Goal: Transaction & Acquisition: Book appointment/travel/reservation

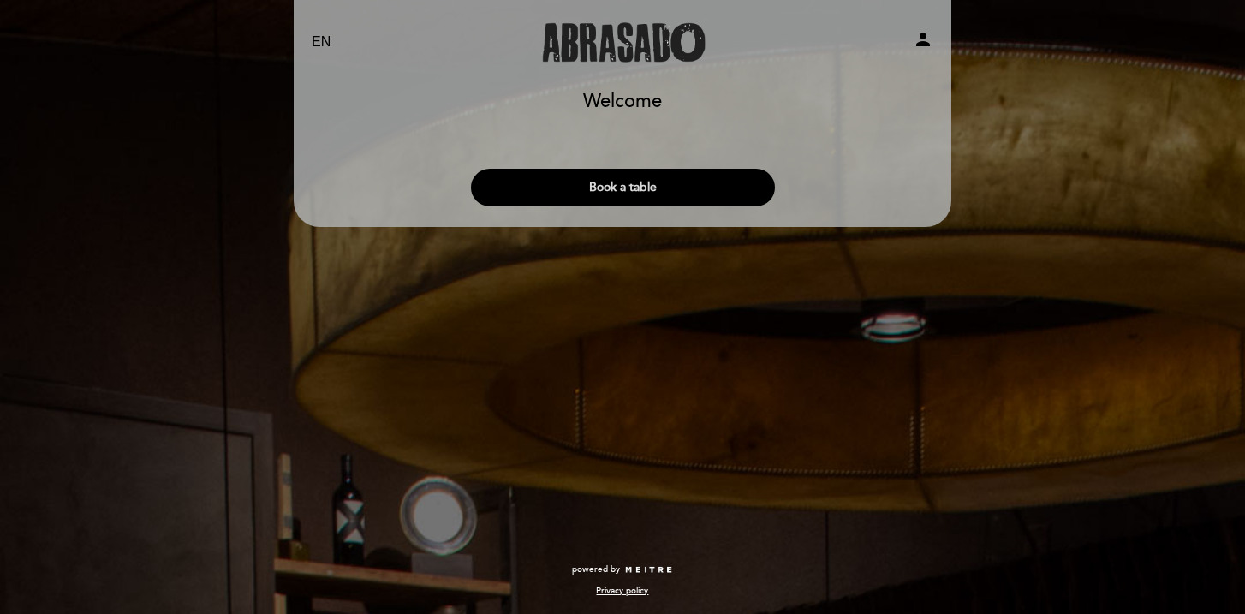
click at [627, 194] on button "Book a table" at bounding box center [623, 188] width 304 height 38
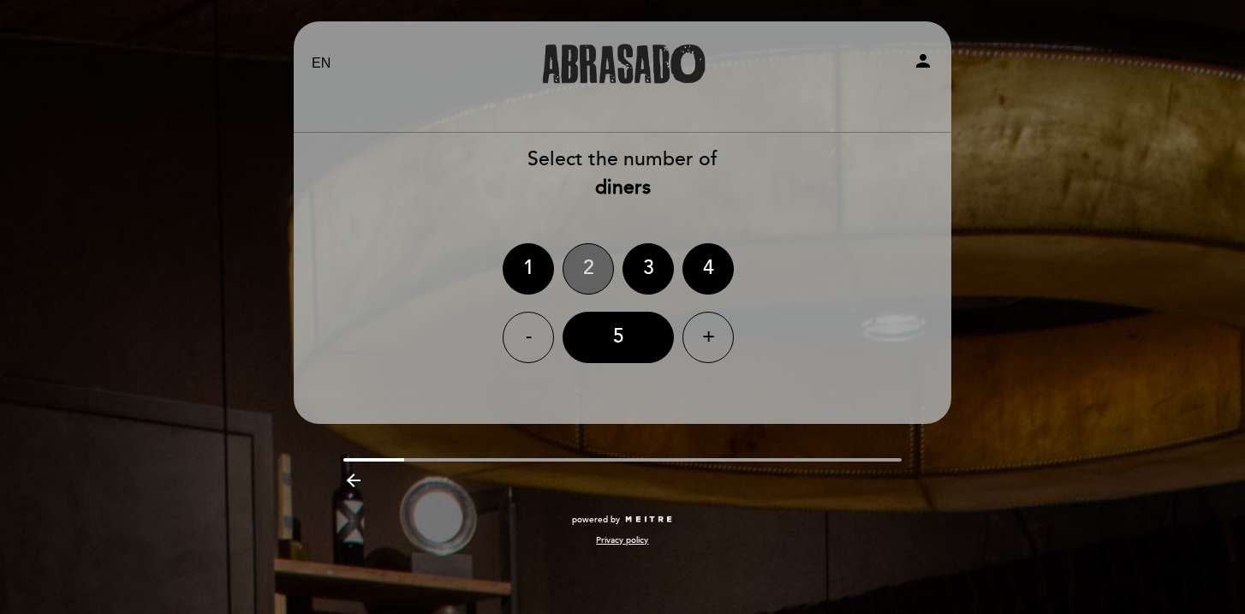
click at [601, 266] on div "2" at bounding box center [588, 268] width 51 height 51
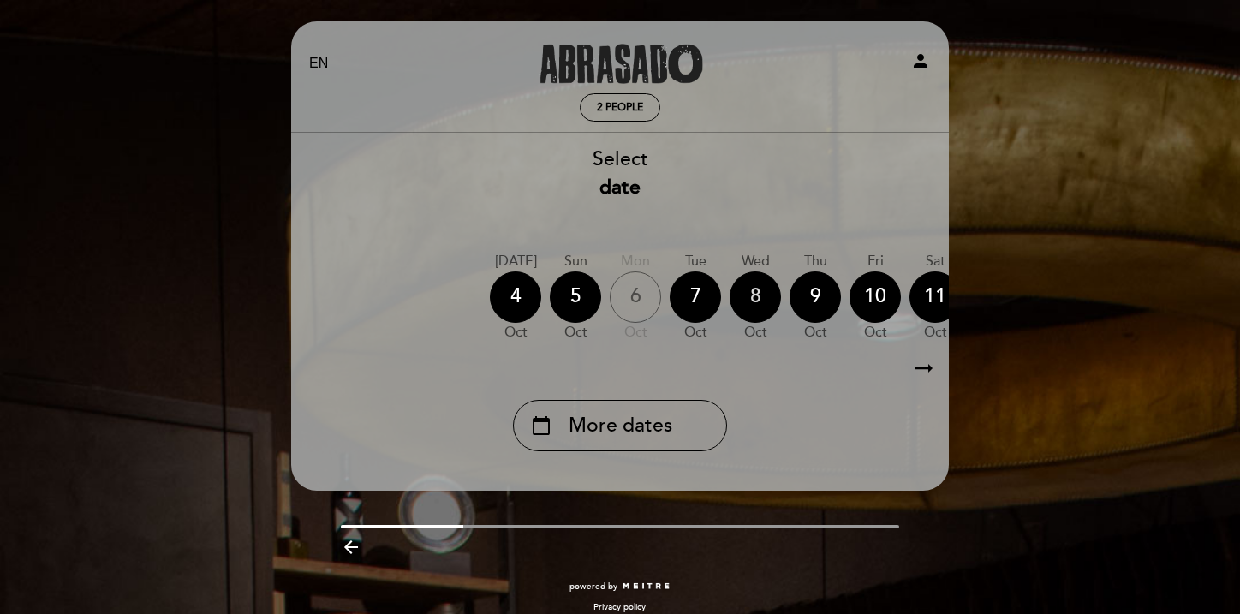
click at [760, 301] on div "8" at bounding box center [755, 296] width 51 height 51
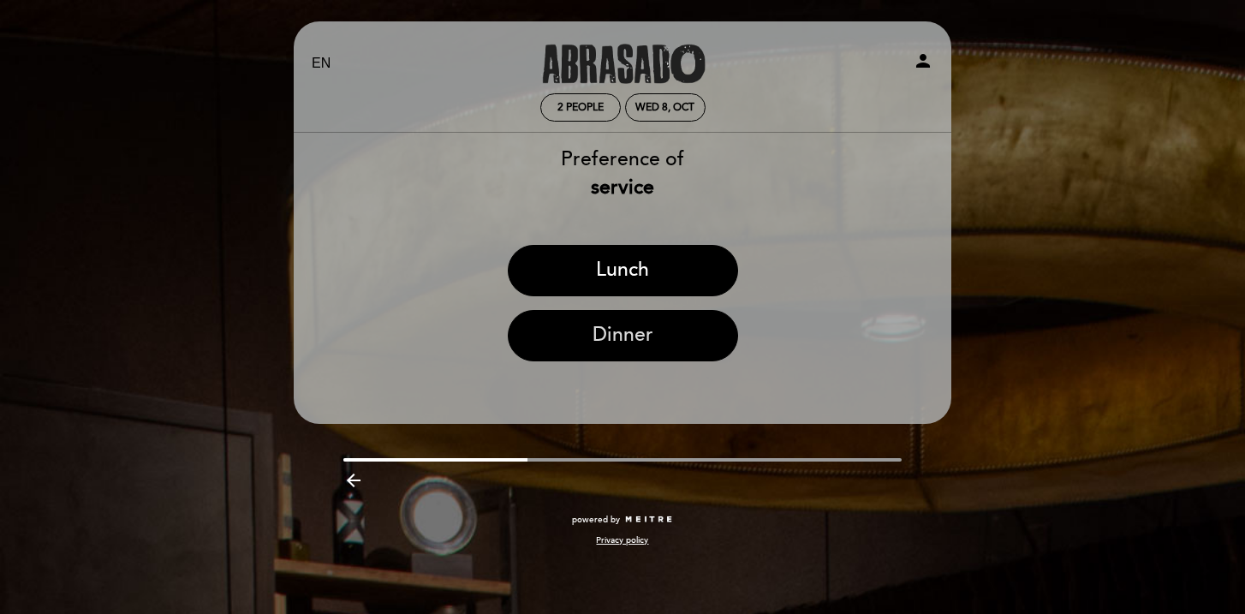
click at [685, 340] on button "Dinner" at bounding box center [623, 335] width 230 height 51
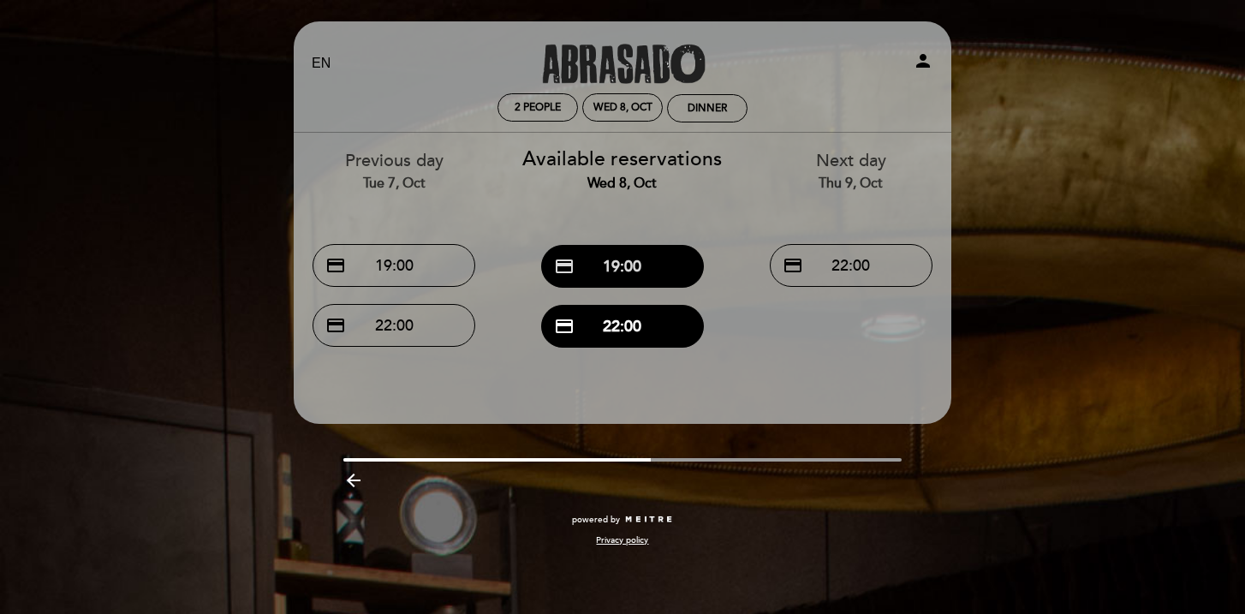
click at [639, 268] on button "credit_card 19:00" at bounding box center [622, 266] width 163 height 43
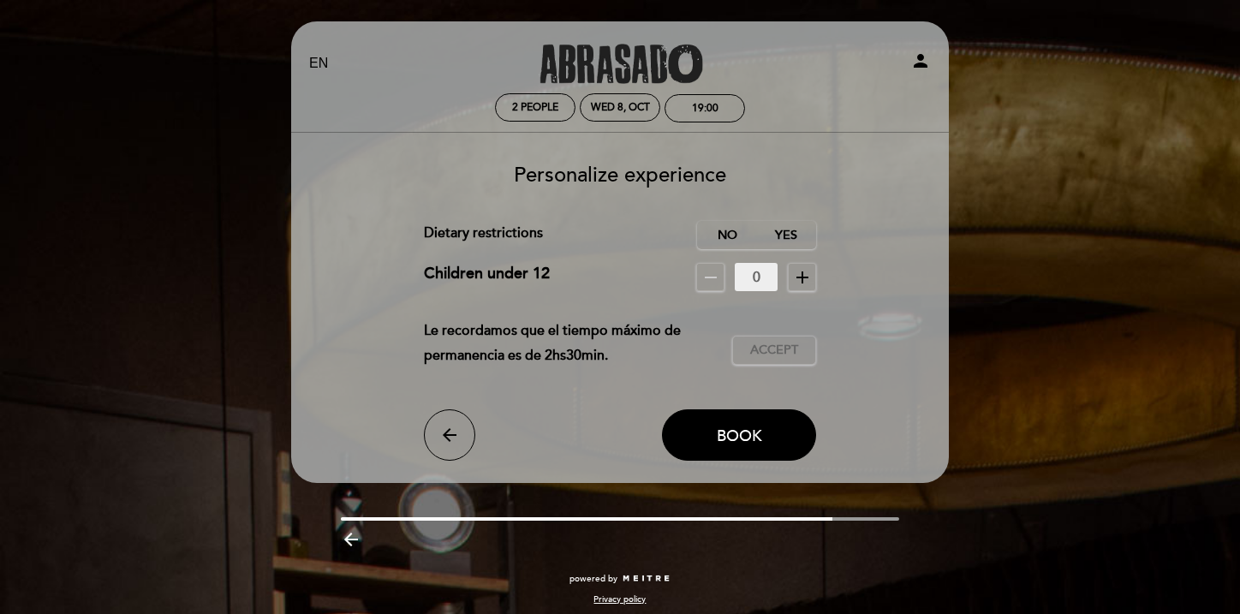
scroll to position [9, 0]
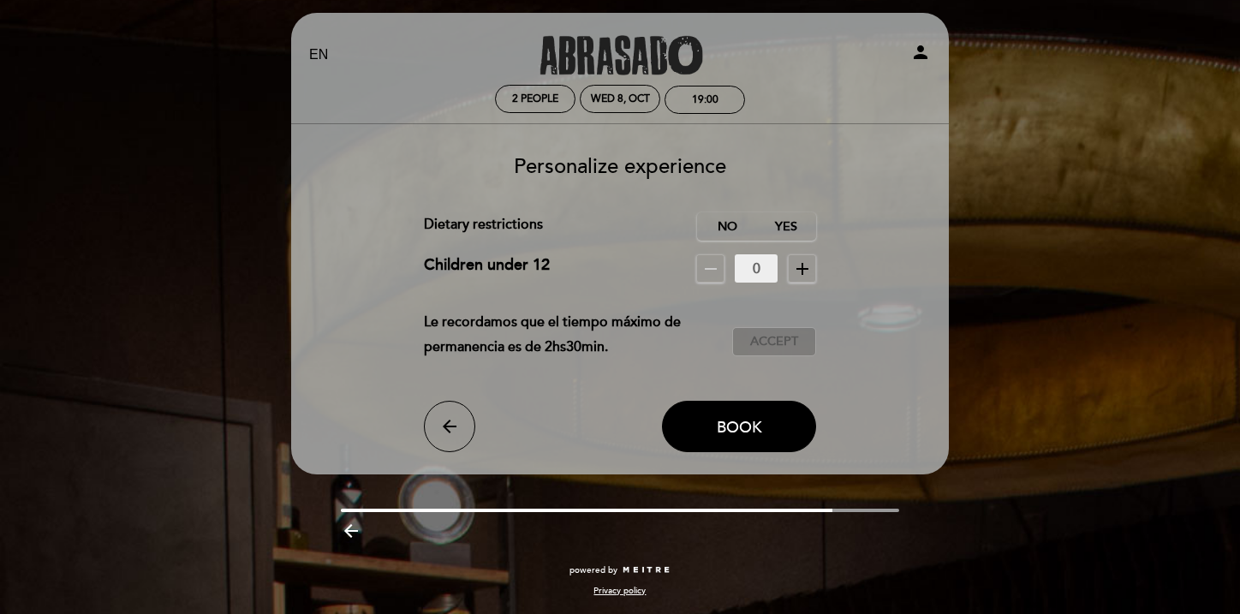
click at [766, 348] on span "Accept" at bounding box center [774, 342] width 48 height 18
click at [766, 348] on span "Accepted" at bounding box center [774, 342] width 65 height 18
click at [733, 224] on label "No" at bounding box center [727, 226] width 60 height 28
click at [748, 424] on span "Book" at bounding box center [739, 426] width 45 height 19
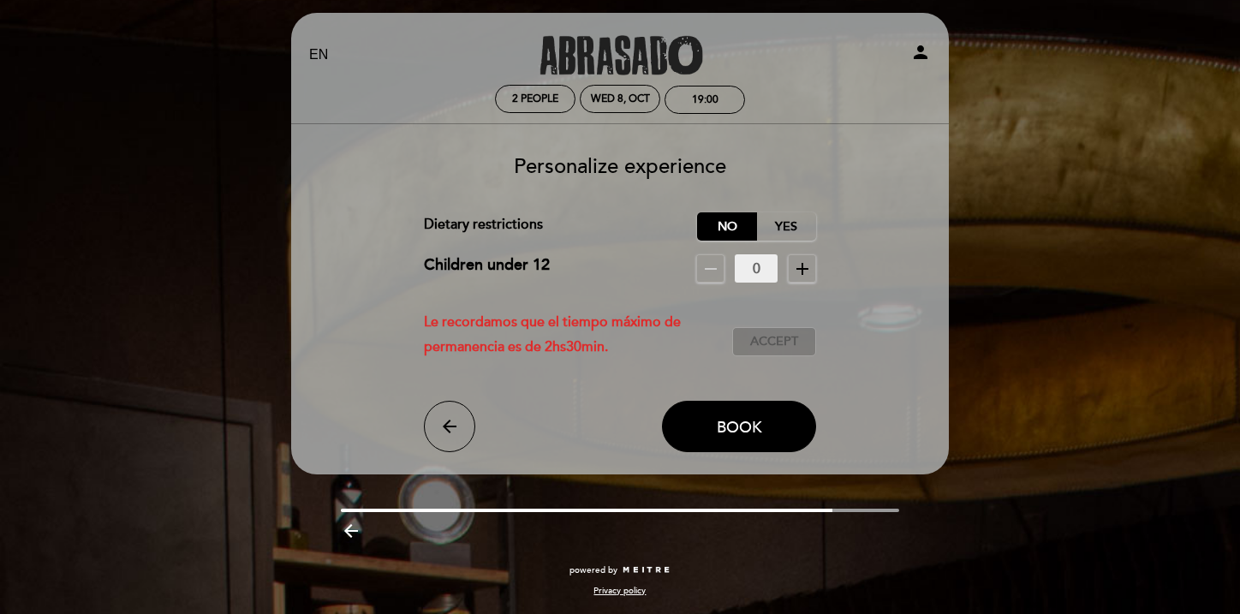
click at [771, 343] on span "Accept" at bounding box center [774, 342] width 48 height 18
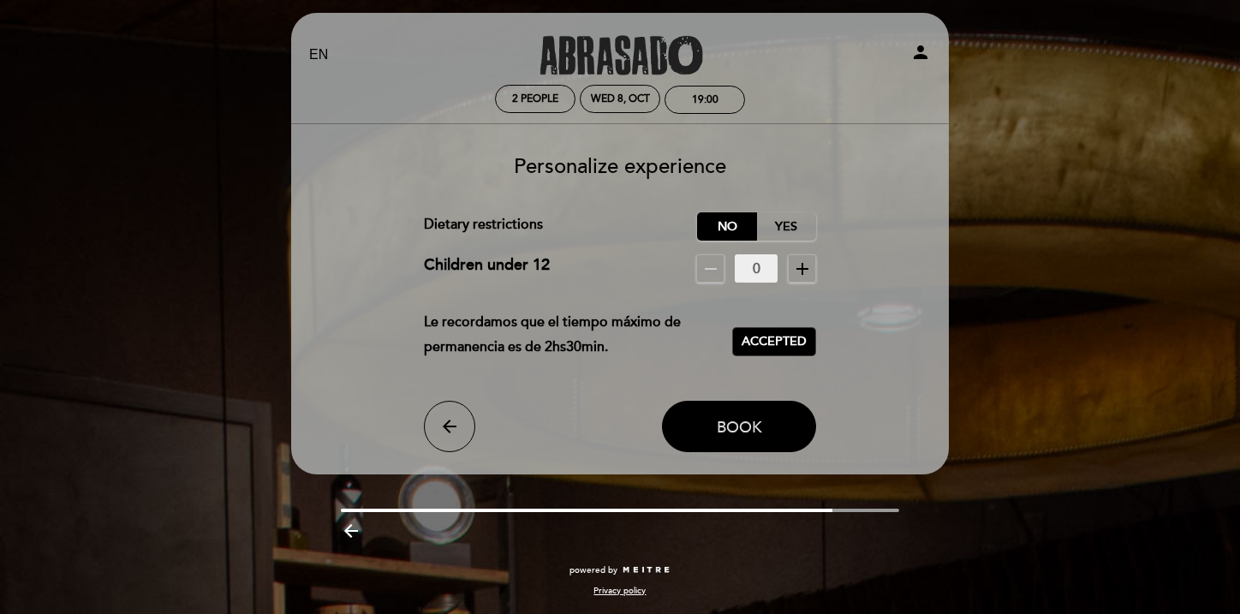
click at [712, 422] on button "Book" at bounding box center [739, 426] width 154 height 51
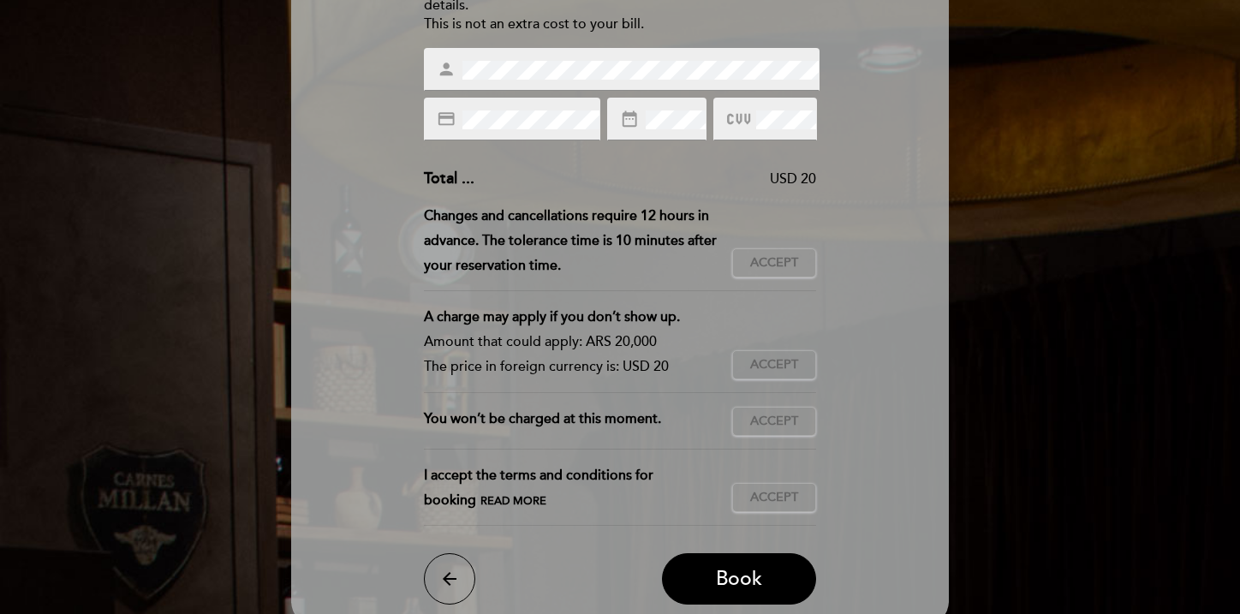
scroll to position [264, 0]
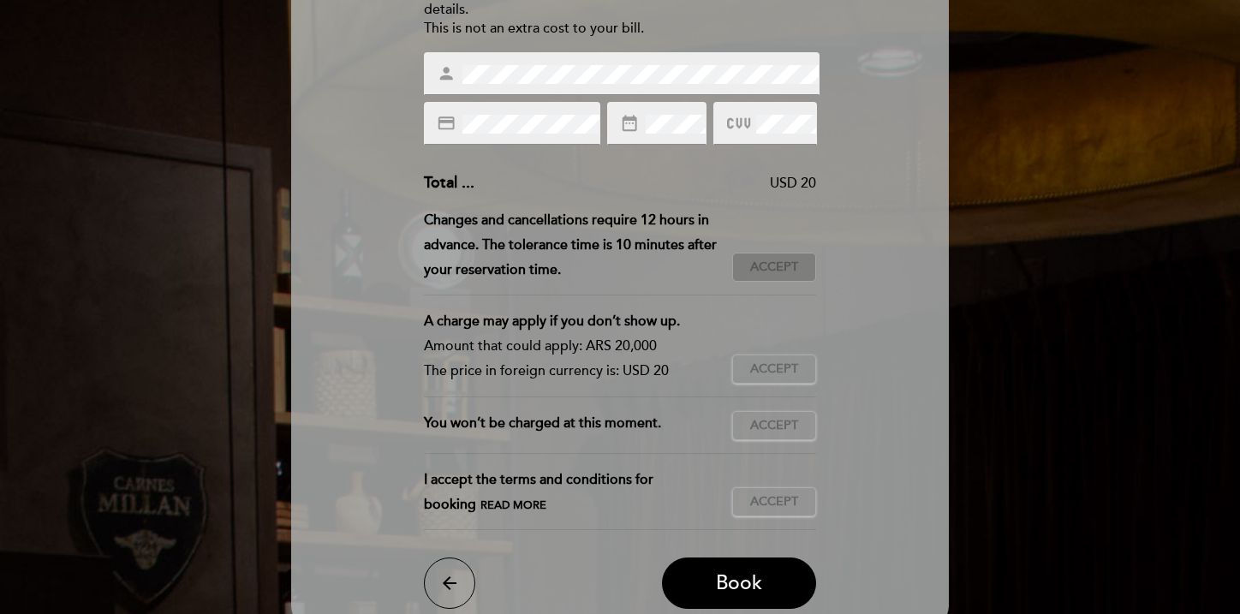
click at [780, 270] on span "Accept" at bounding box center [774, 268] width 48 height 18
click at [792, 373] on span "Accept" at bounding box center [774, 370] width 48 height 18
click at [796, 440] on div "You won’t be charged at this moment. Accept Accepted" at bounding box center [620, 432] width 393 height 43
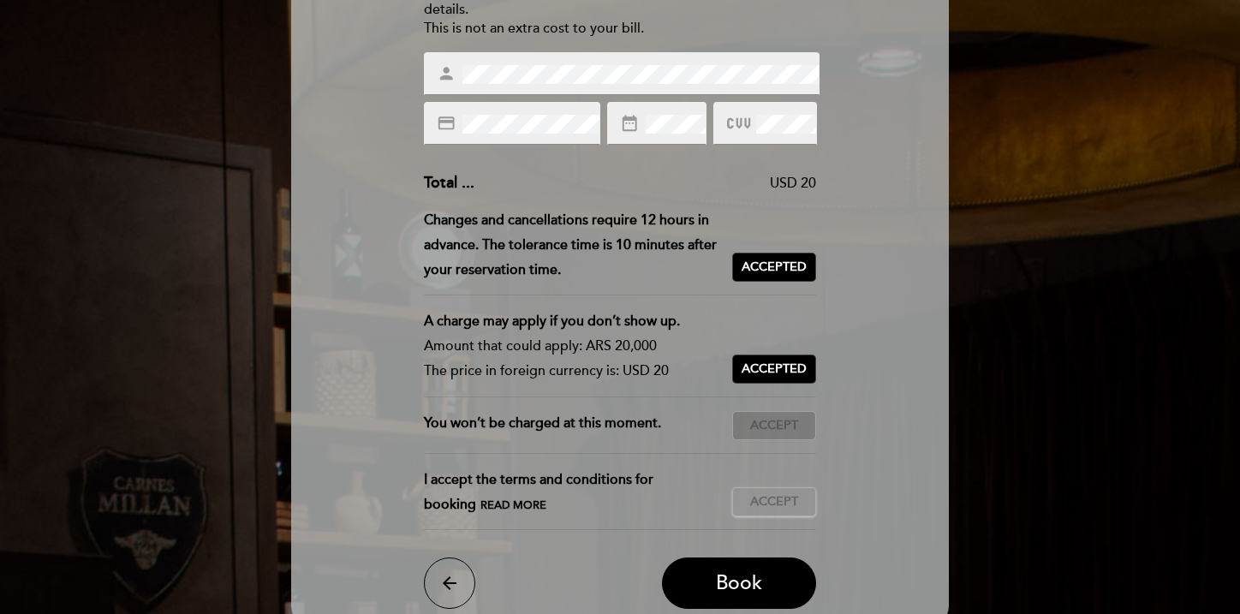
click at [780, 432] on span "Accept" at bounding box center [774, 426] width 48 height 18
click at [784, 507] on span "Accept" at bounding box center [774, 502] width 48 height 18
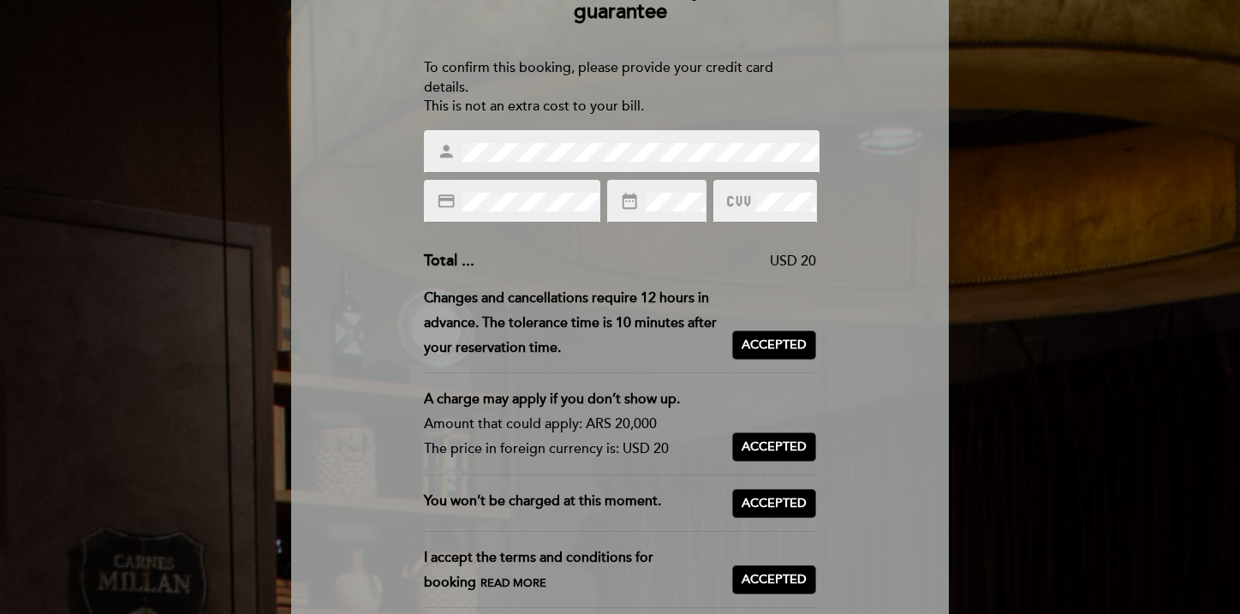
scroll to position [188, 0]
click at [891, 142] on div "Enter the details of your guarantee To confirm this booking, please provide you…" at bounding box center [620, 324] width 634 height 722
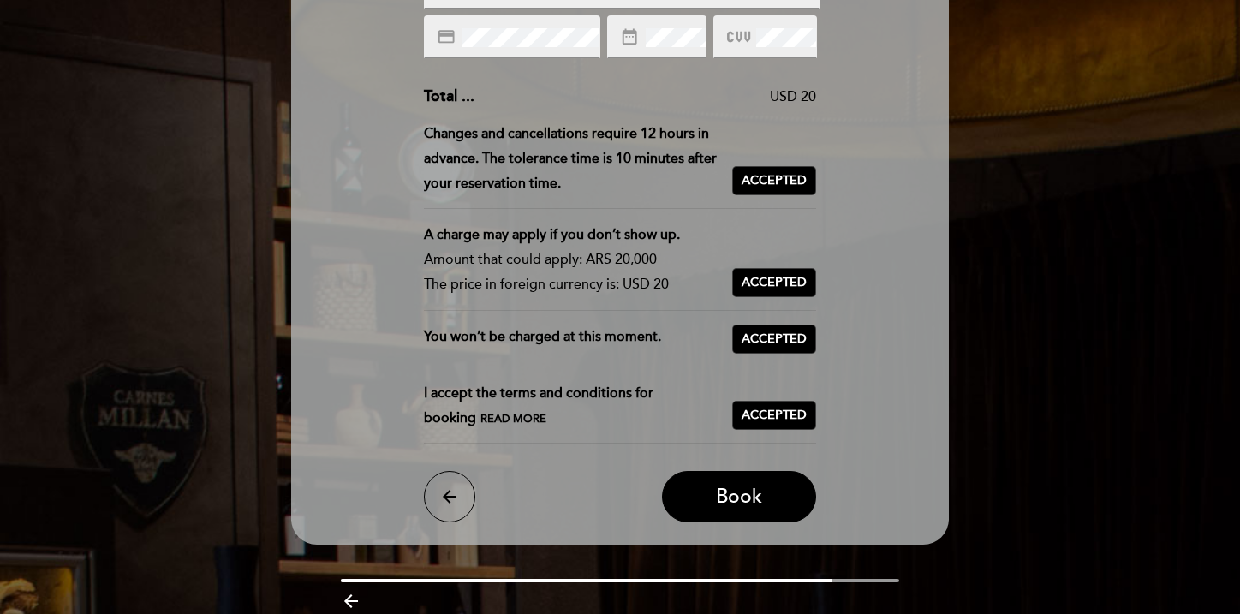
scroll to position [370, 0]
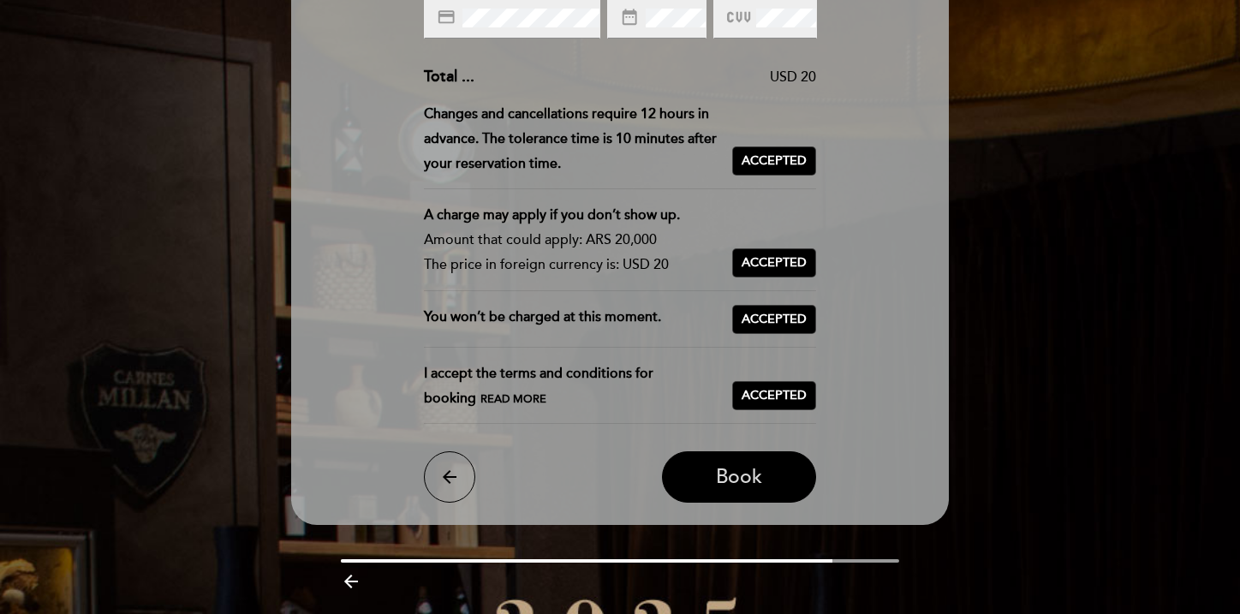
click at [778, 476] on button "Book" at bounding box center [739, 476] width 154 height 51
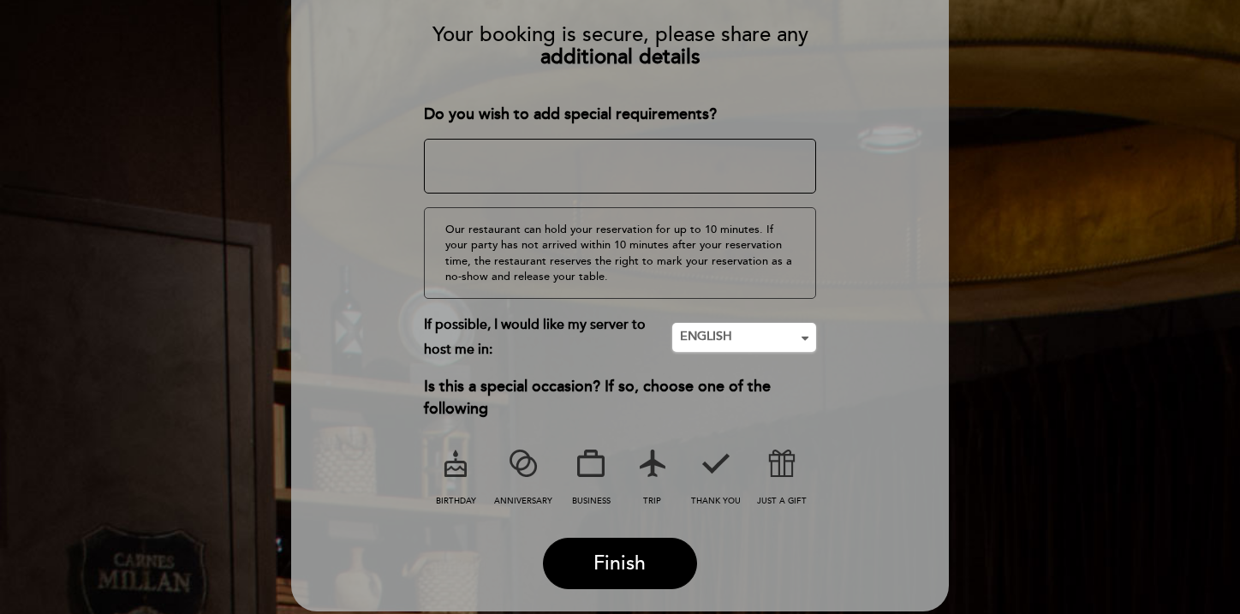
scroll to position [190, 0]
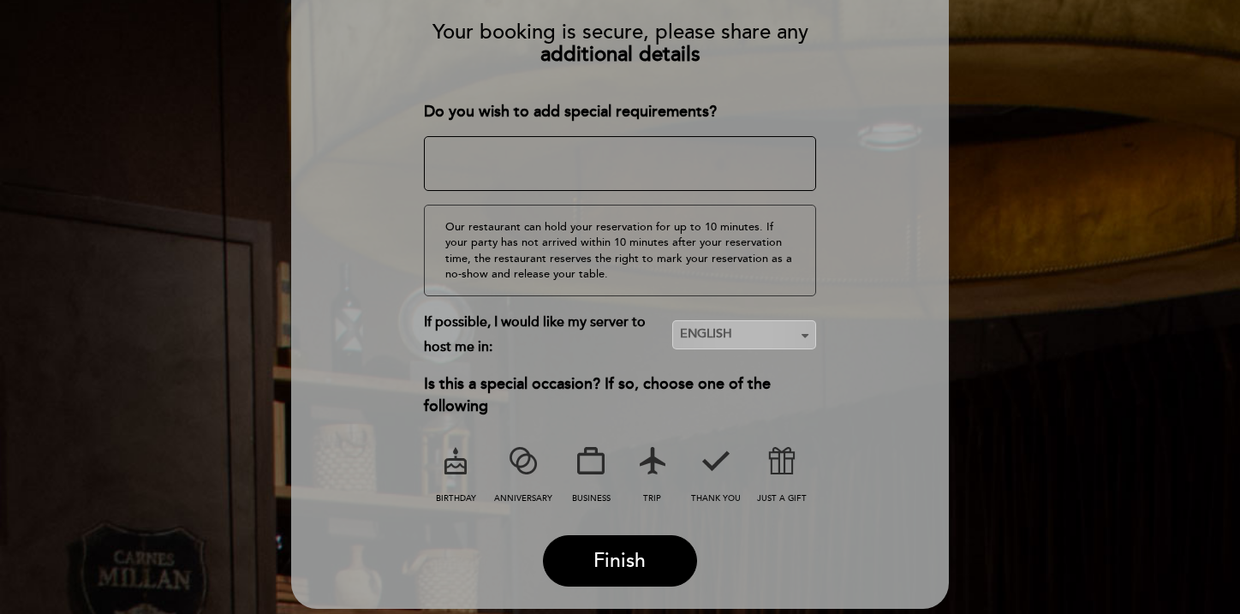
click at [709, 345] on button "ENGLISH Nothing selected" at bounding box center [744, 334] width 144 height 29
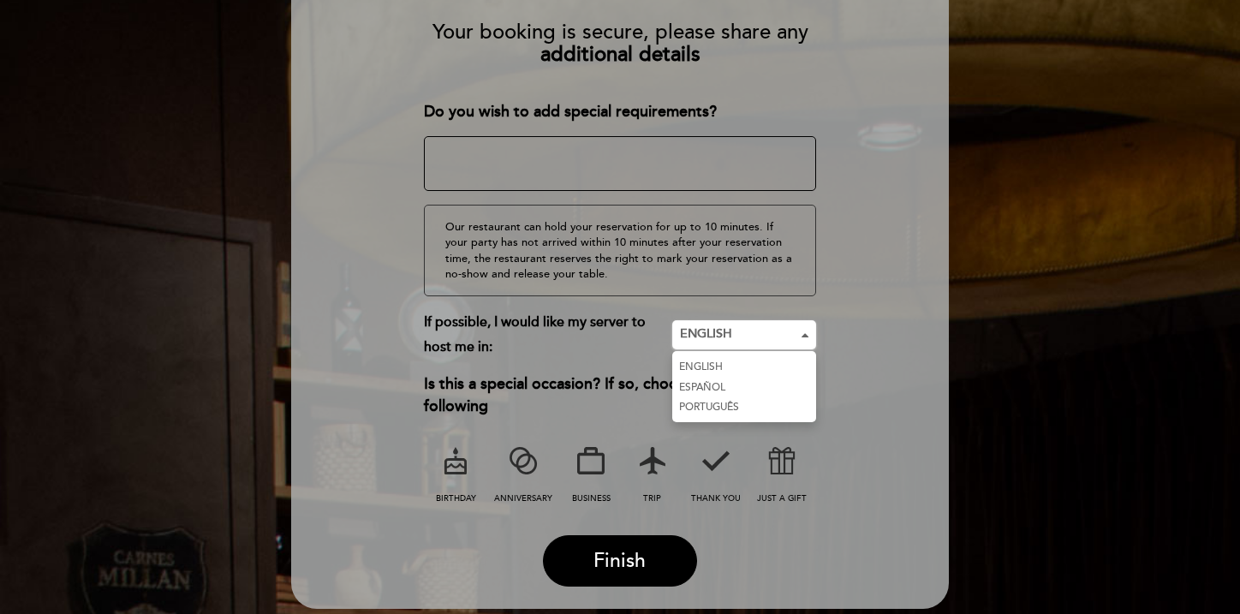
click at [717, 405] on link "PORTUGUÊS" at bounding box center [744, 407] width 144 height 21
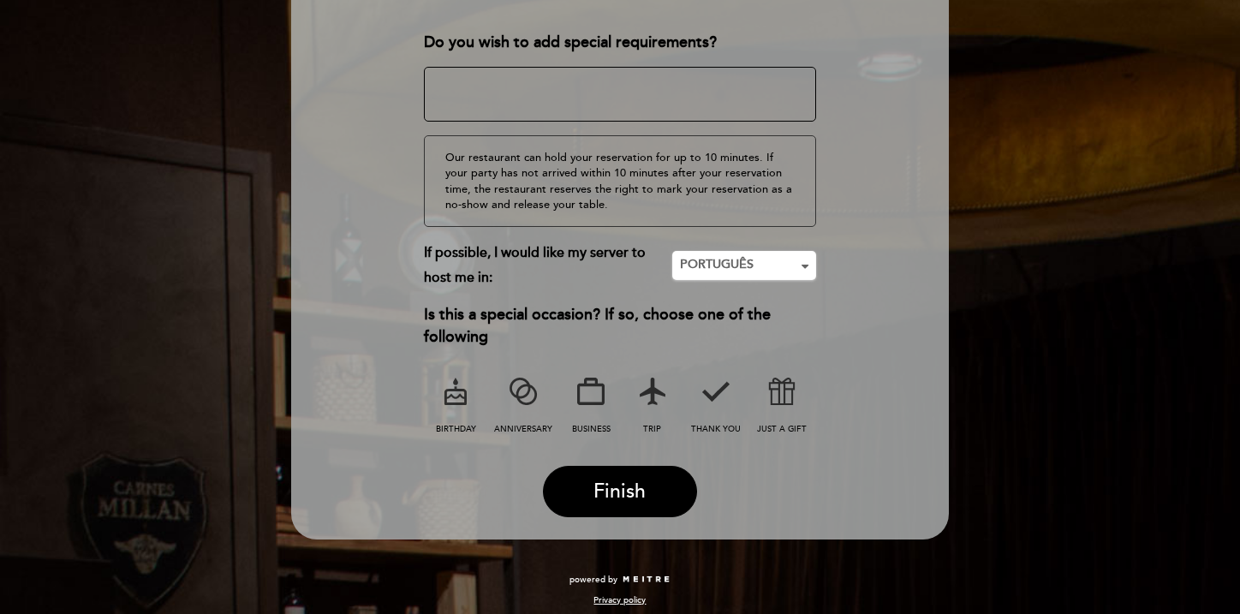
scroll to position [268, 0]
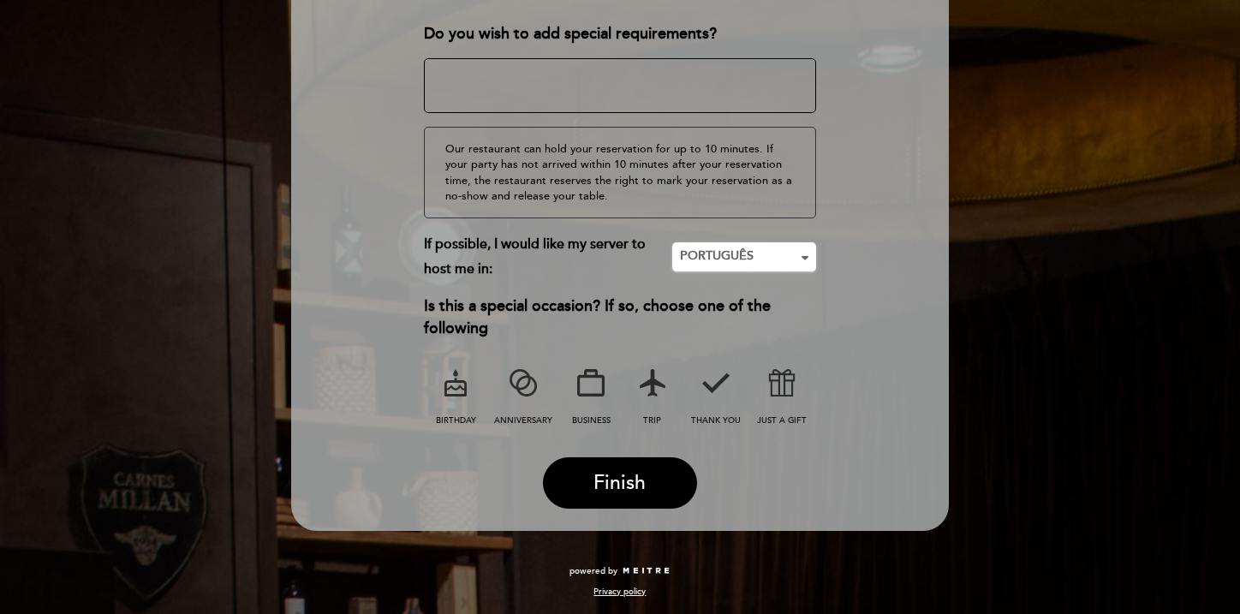
click at [521, 396] on icon at bounding box center [523, 383] width 45 height 45
click at [629, 483] on span "Finish" at bounding box center [619, 483] width 52 height 24
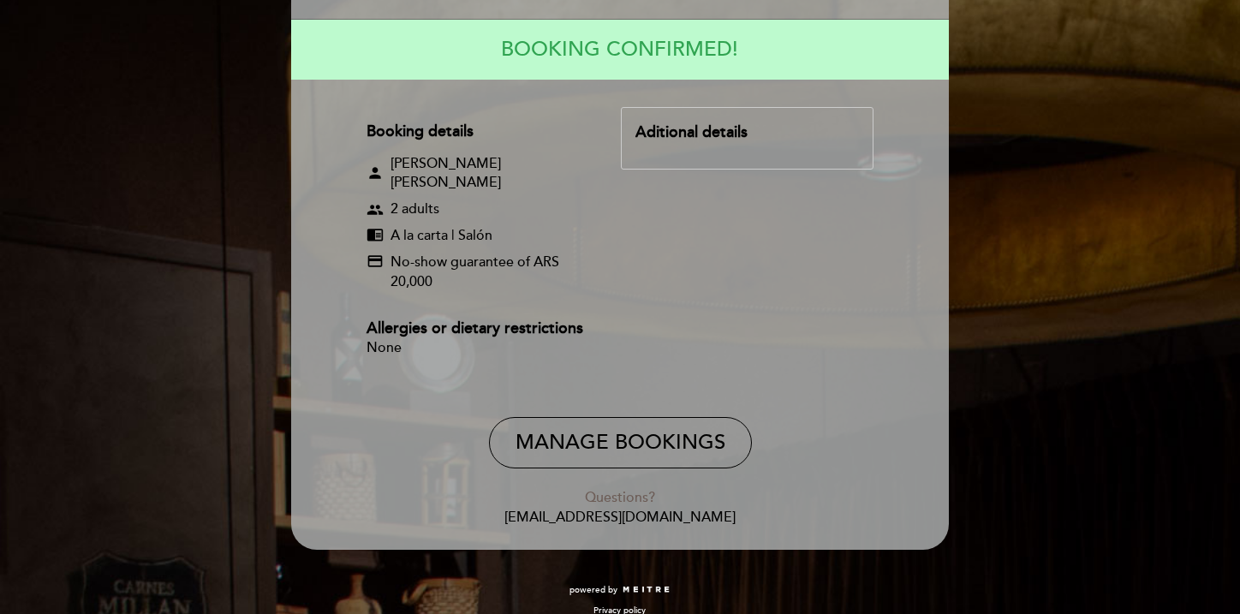
scroll to position [160, 0]
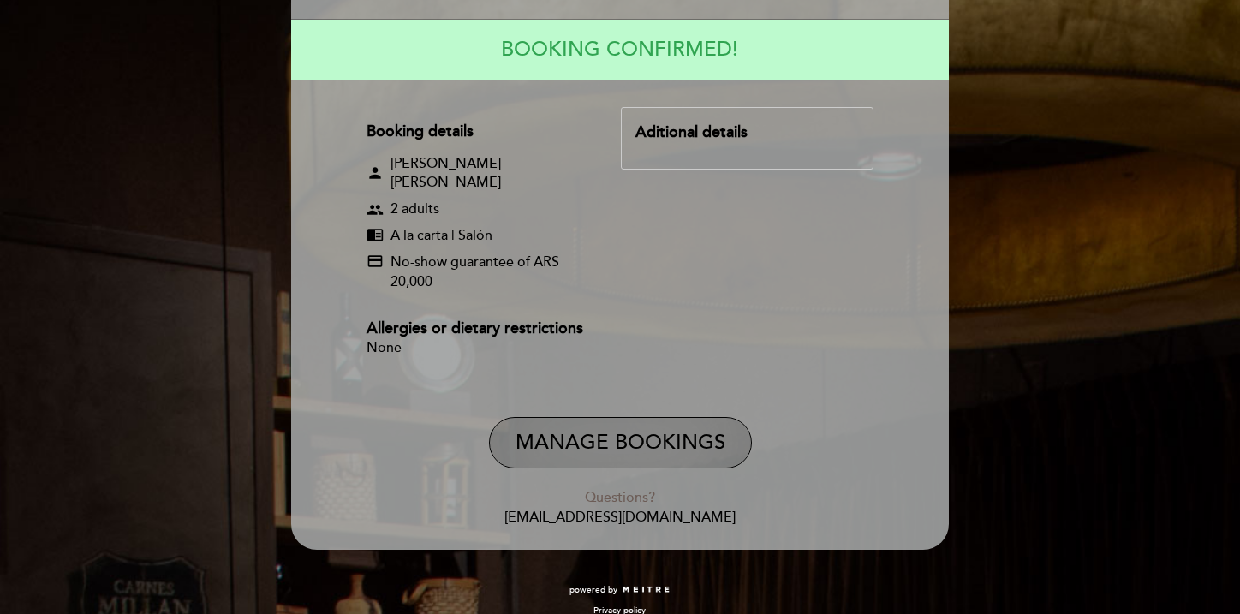
click at [633, 417] on button "Manage Bookings" at bounding box center [620, 442] width 263 height 51
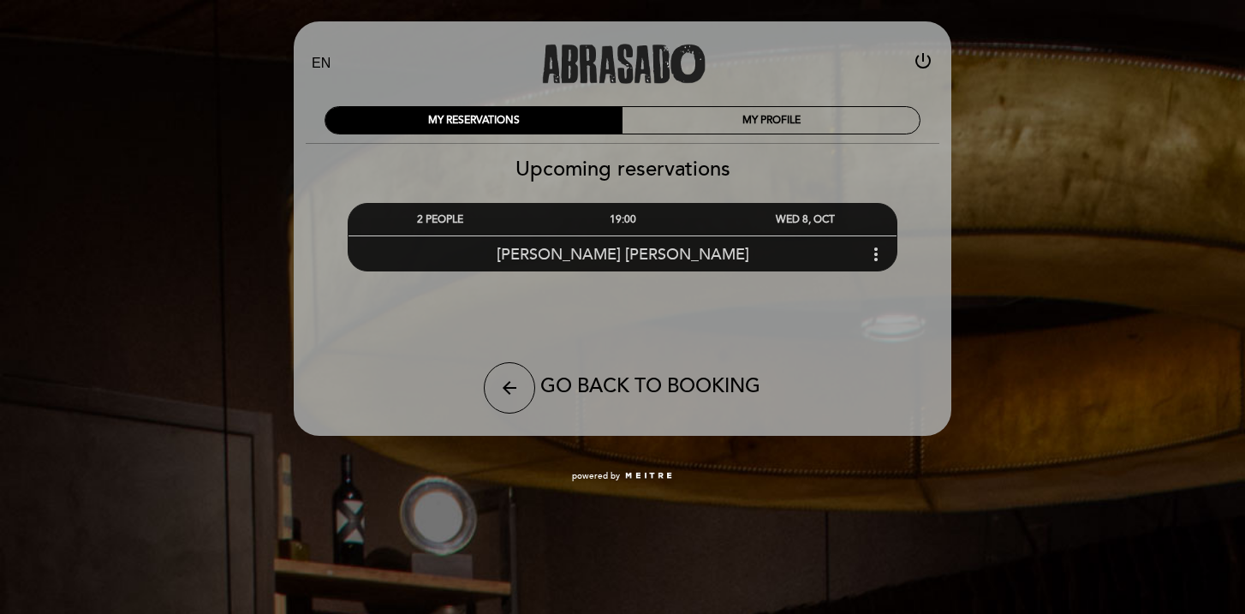
click at [864, 257] on div "[PERSON_NAME] [PERSON_NAME] more_vert" at bounding box center [623, 253] width 548 height 37
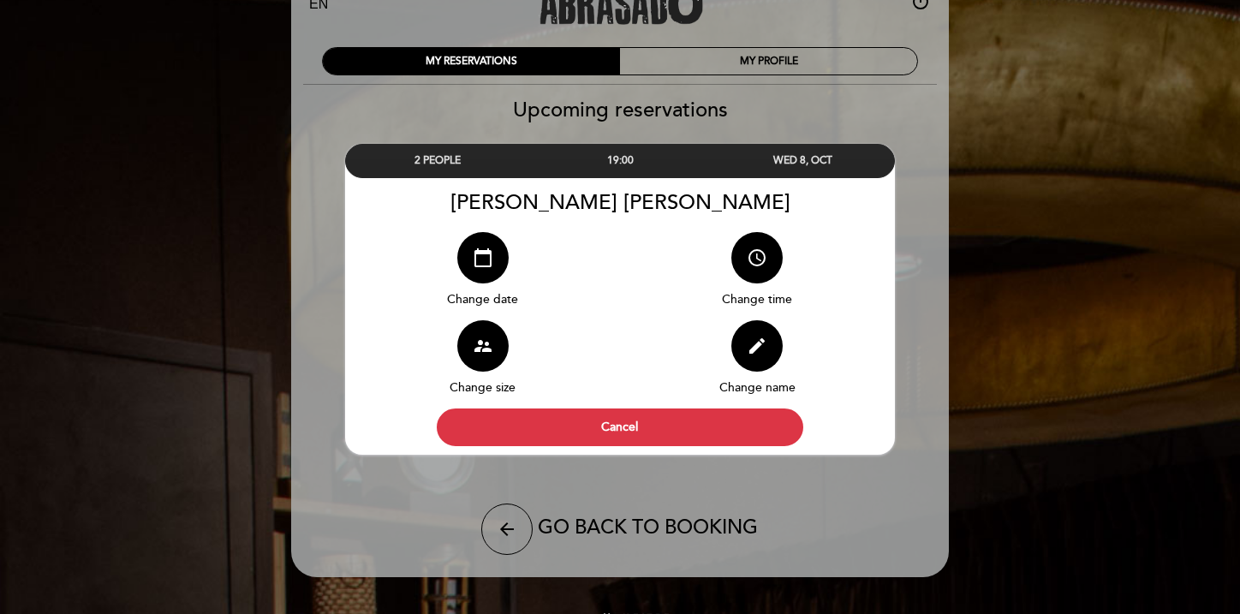
scroll to position [61, 0]
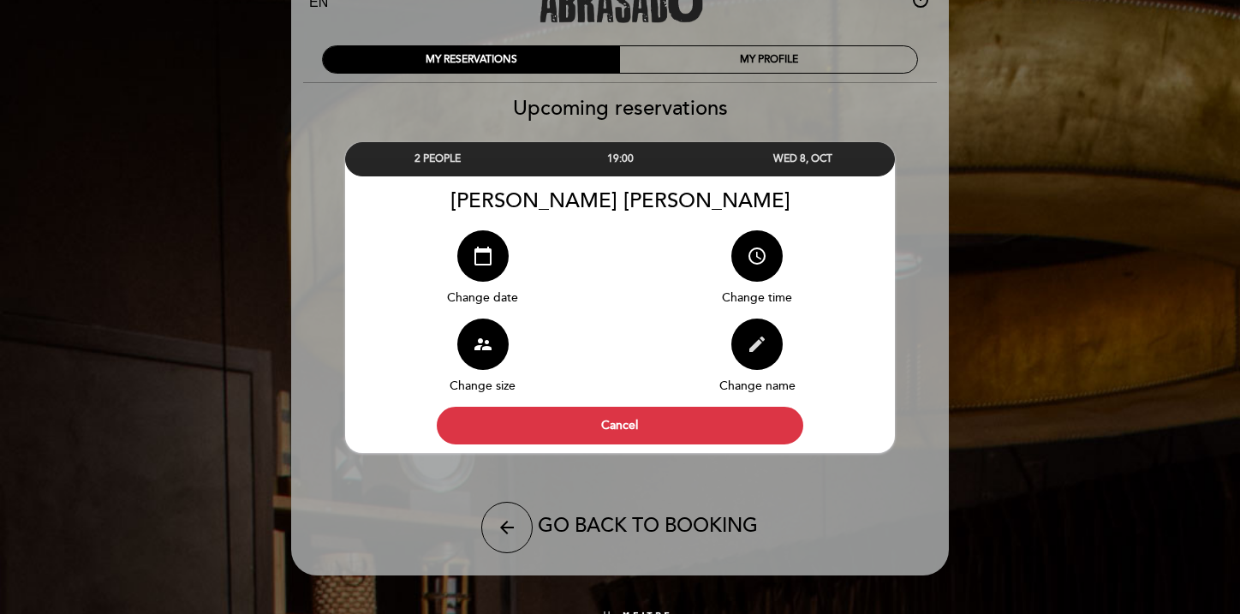
click at [758, 355] on button "edit" at bounding box center [756, 344] width 51 height 51
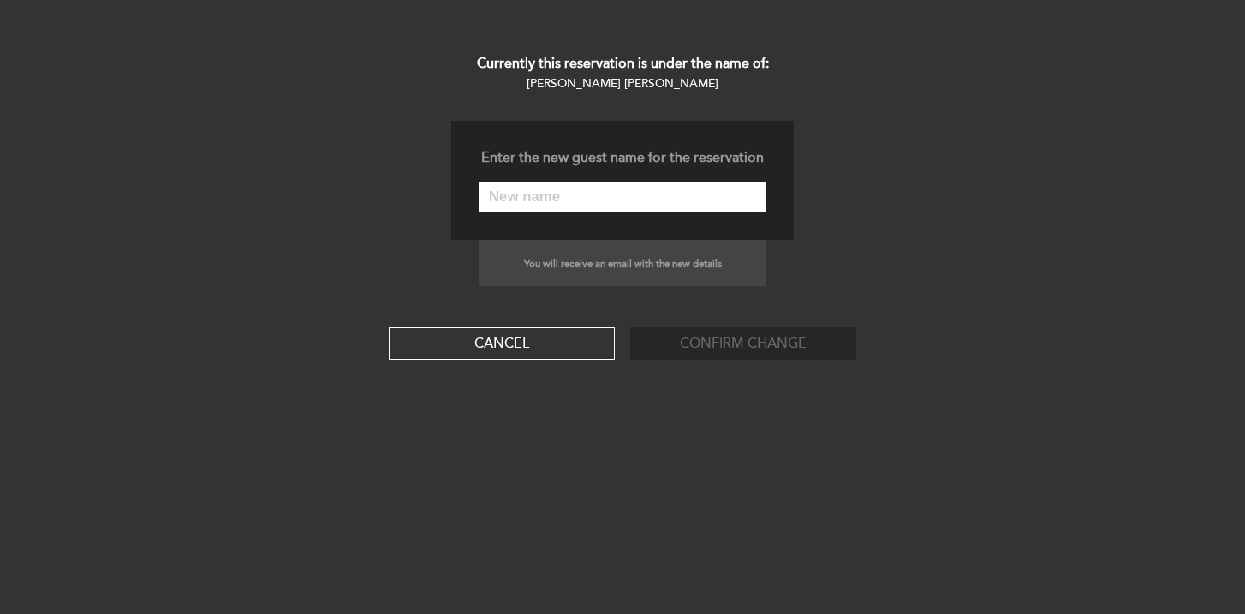
click at [687, 415] on div "Currently this reservation is under the name of: [PERSON_NAME] [PERSON_NAME] En…" at bounding box center [622, 307] width 1245 height 614
click at [590, 351] on button "Cancel" at bounding box center [502, 343] width 226 height 33
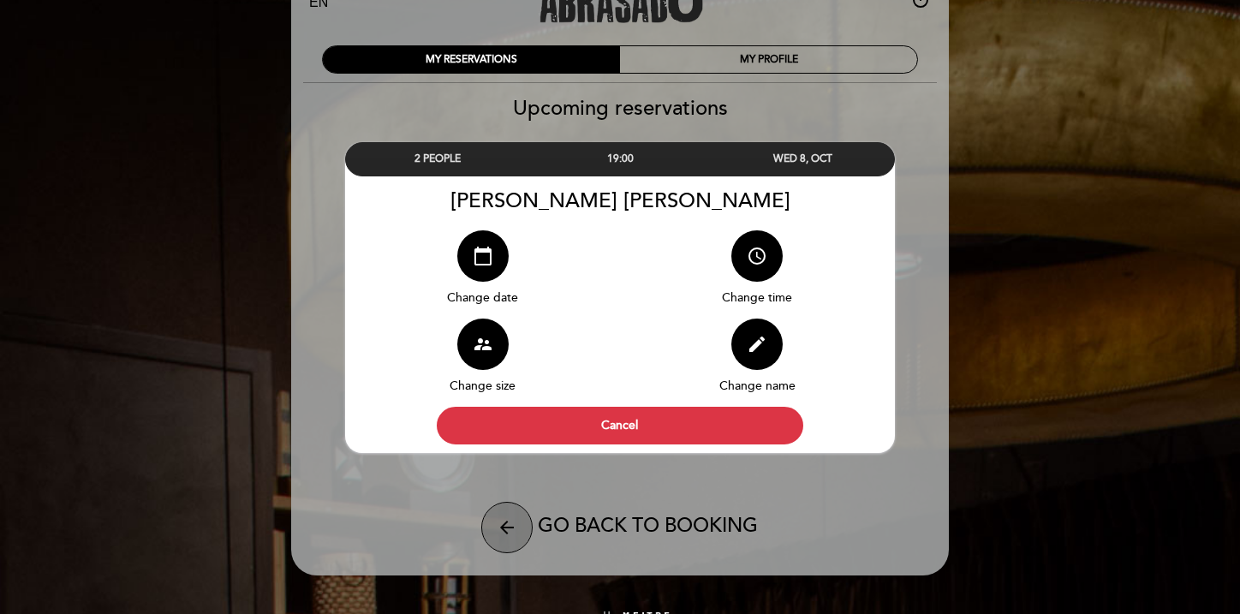
click at [503, 527] on icon "arrow_back" at bounding box center [507, 527] width 21 height 21
